Goal: Transaction & Acquisition: Purchase product/service

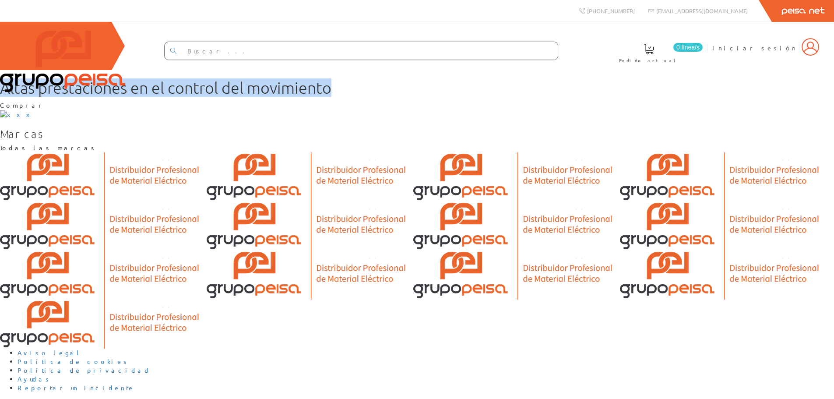
drag, startPoint x: 24, startPoint y: 220, endPoint x: 403, endPoint y: 259, distance: 380.9
click at [403, 97] on h1 "Altas prestaciones en el control del movimiento" at bounding box center [417, 88] width 834 height 18
click at [815, 53] on img at bounding box center [810, 47] width 18 height 18
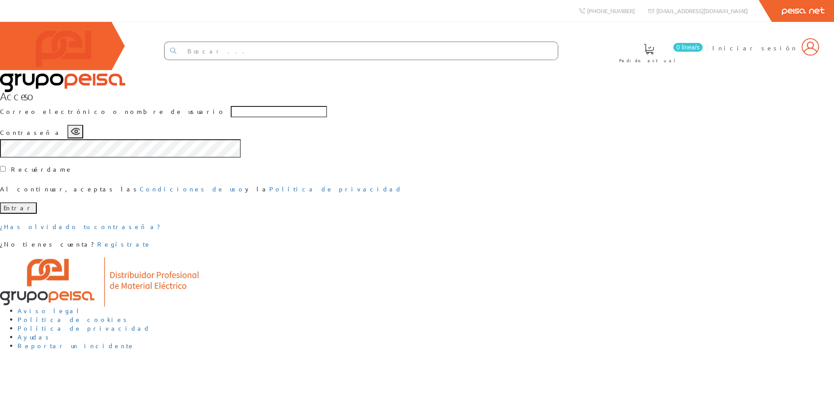
click at [327, 117] on input "text" at bounding box center [279, 111] width 96 height 11
click at [484, 249] on div "¿Has olvidado tu contraseña? ¿No tienes cuenta? Regístrate" at bounding box center [417, 235] width 834 height 26
click at [37, 214] on button "Entrar" at bounding box center [18, 207] width 37 height 11
click at [151, 248] on link "Regístrate" at bounding box center [124, 244] width 54 height 8
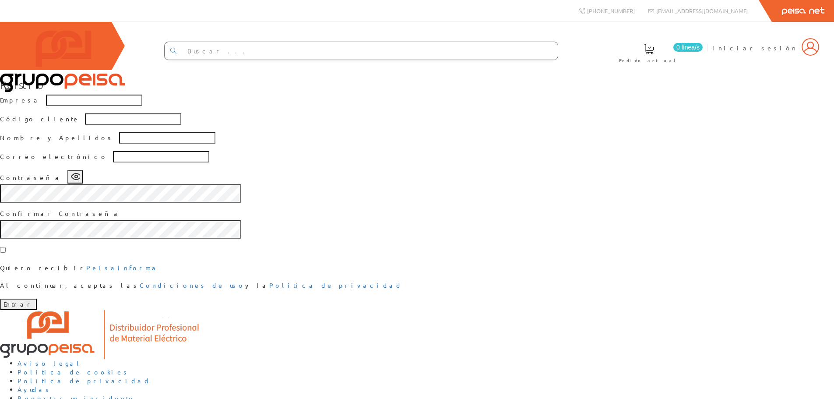
click at [326, 48] on input "text" at bounding box center [370, 51] width 376 height 18
type input "cable"
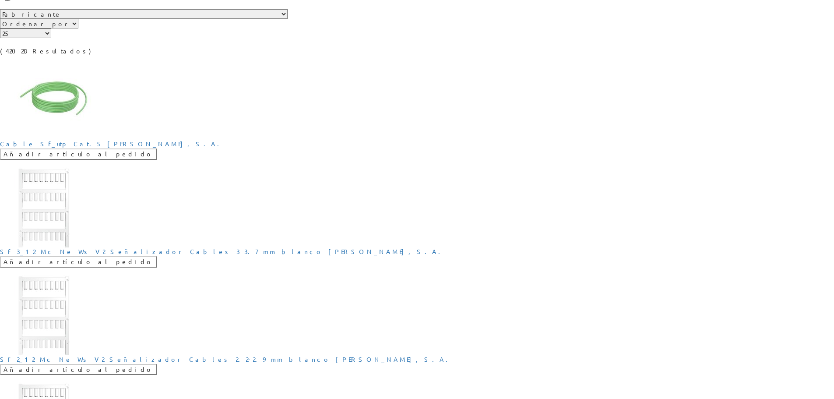
scroll to position [88, 0]
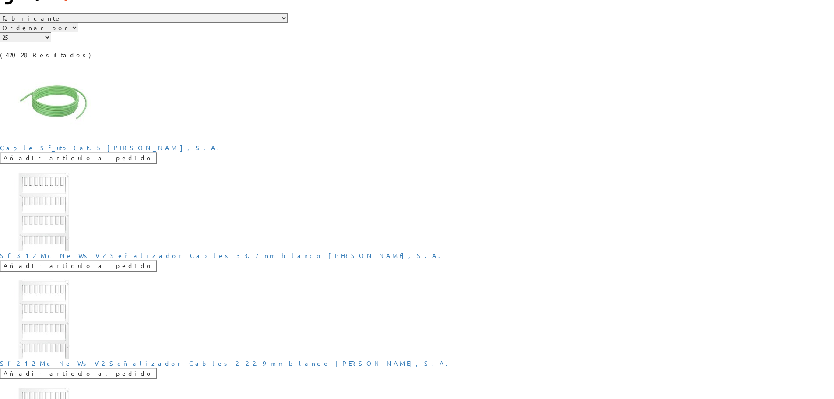
click at [102, 23] on select "Fabricante PHOENIX CONTACT S.A.U, PEMSA CABLE MANAGEMENT S.A. SIEMENS, S.A. GUI…" at bounding box center [144, 18] width 288 height 10
click at [330, 60] on div "Fabricante PHOENIX CONTACT S.A.U, PEMSA CABLE MANAGEMENT S.A. SIEMENS, S.A. GUI…" at bounding box center [417, 36] width 834 height 46
click at [87, 164] on input "Añadir artículo al pedido" at bounding box center [78, 157] width 157 height 11
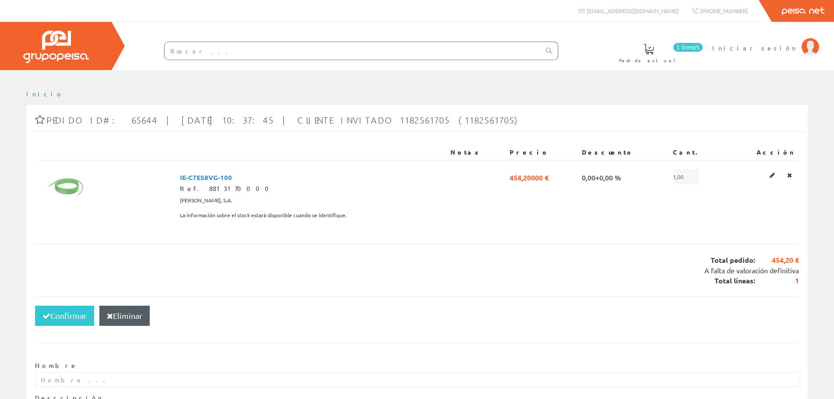
click at [213, 51] on input "text" at bounding box center [353, 51] width 376 height 18
type input "cable"
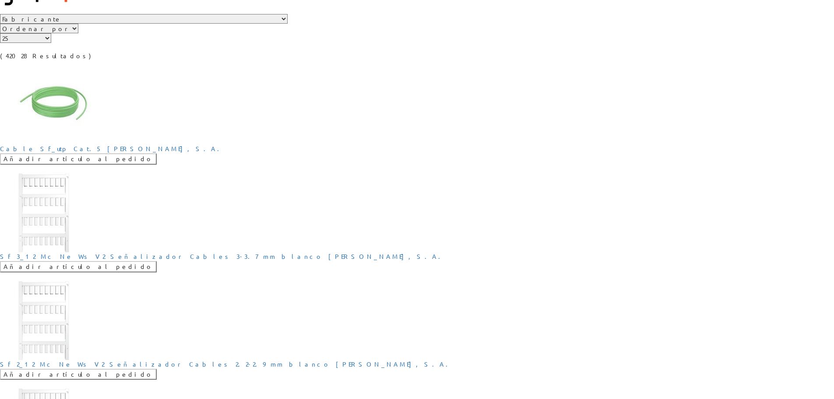
scroll to position [88, 0]
click at [126, 23] on select "Fabricante PHOENIX CONTACT S.A.U, PEMSA CABLE MANAGEMENT [PERSON_NAME], [PERSON…" at bounding box center [144, 18] width 288 height 10
click at [145, 23] on select "Fabricante PHOENIX CONTACT S.A.U, PEMSA CABLE MANAGEMENT [PERSON_NAME], [PERSON…" at bounding box center [144, 18] width 288 height 10
click at [78, 32] on select "Ordenar por Tipo 1 Tipo 2 Tipo 3" at bounding box center [39, 28] width 78 height 10
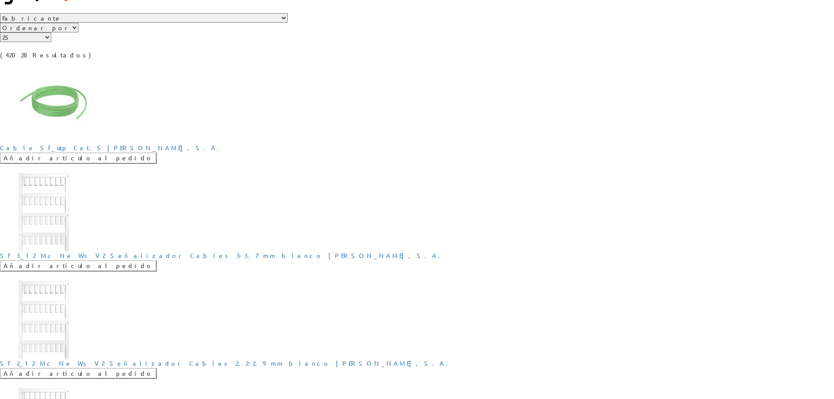
drag, startPoint x: 598, startPoint y: 79, endPoint x: 758, endPoint y: 79, distance: 159.3
click at [598, 60] on div "Fabricante PHOENIX CONTACT S.A.U, PEMSA CABLE MANAGEMENT [PERSON_NAME], [PERSON…" at bounding box center [417, 36] width 834 height 46
click at [772, 60] on p "(42028 Resultados)" at bounding box center [417, 55] width 834 height 9
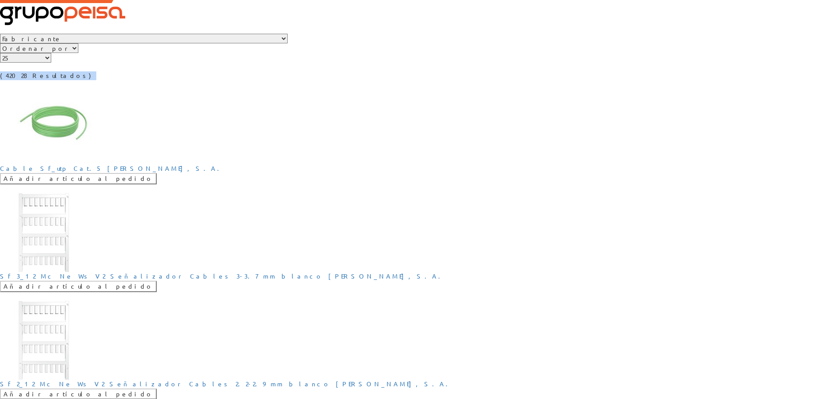
scroll to position [0, 0]
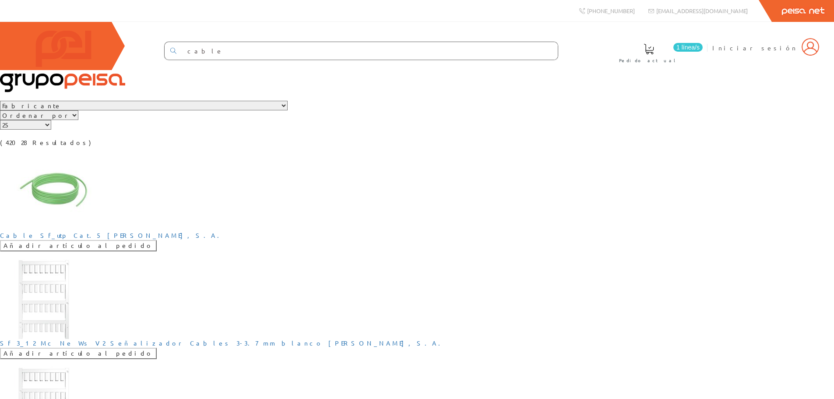
click at [372, 55] on input "cable" at bounding box center [370, 51] width 376 height 18
